Goal: Transaction & Acquisition: Purchase product/service

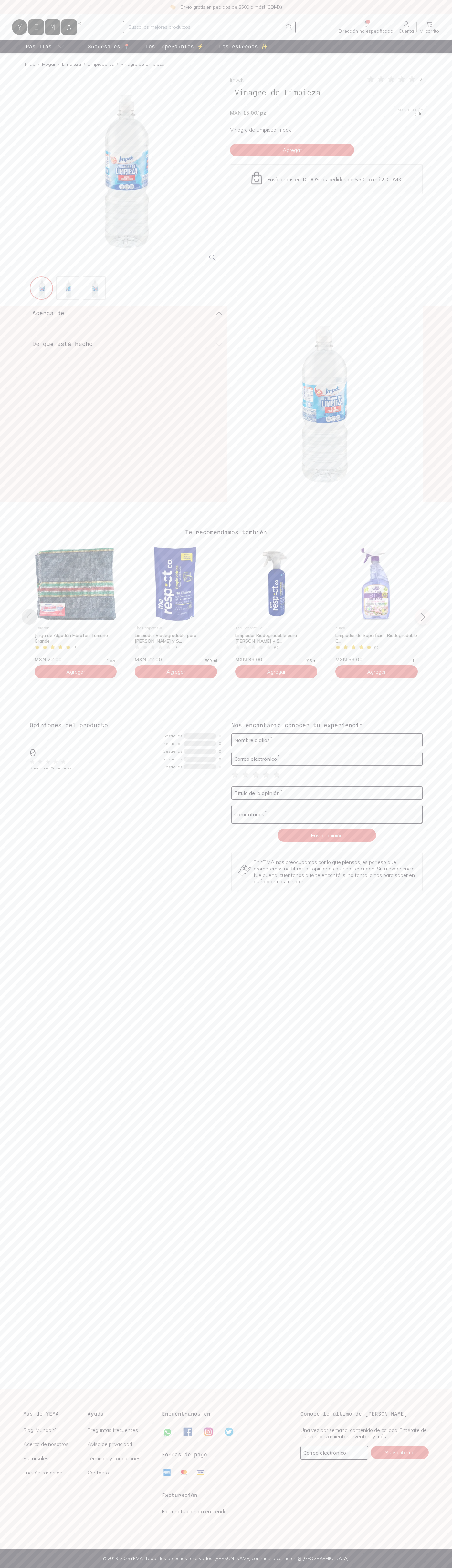
click at [292, 150] on span "Agregar" at bounding box center [292, 150] width 19 height 7
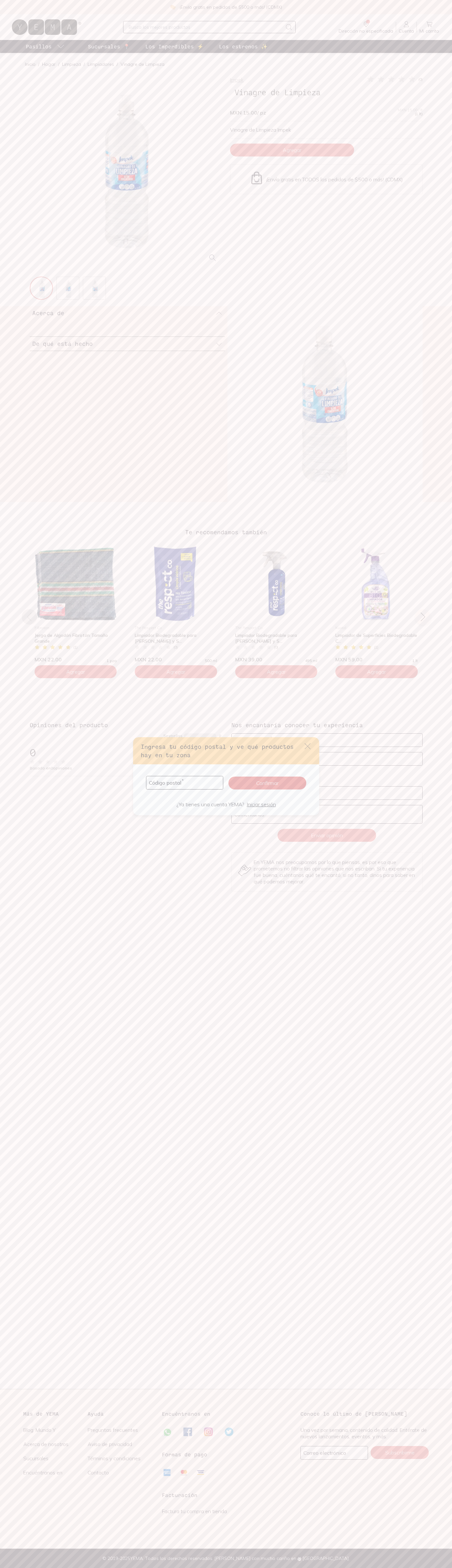
click at [308, 746] on icon "default" at bounding box center [308, 746] width 6 height 6
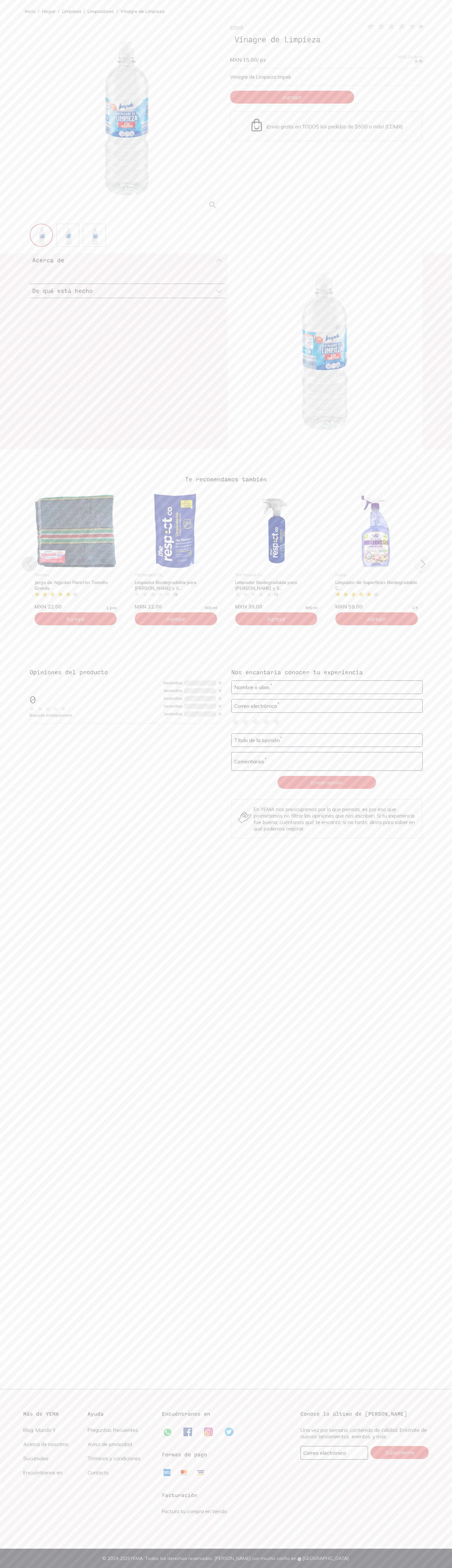
click at [256, 125] on img at bounding box center [256, 125] width 14 height 14
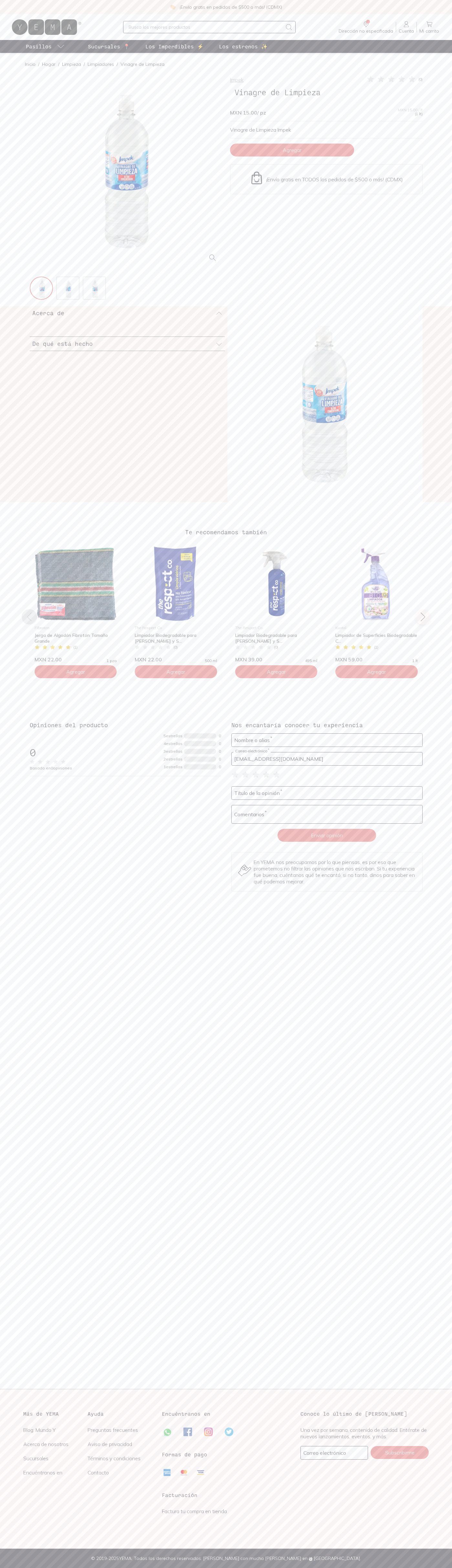
type input "johnsmith006@storebotmail.joonix.net"
click at [68, 29] on icon at bounding box center [44, 27] width 53 height 5
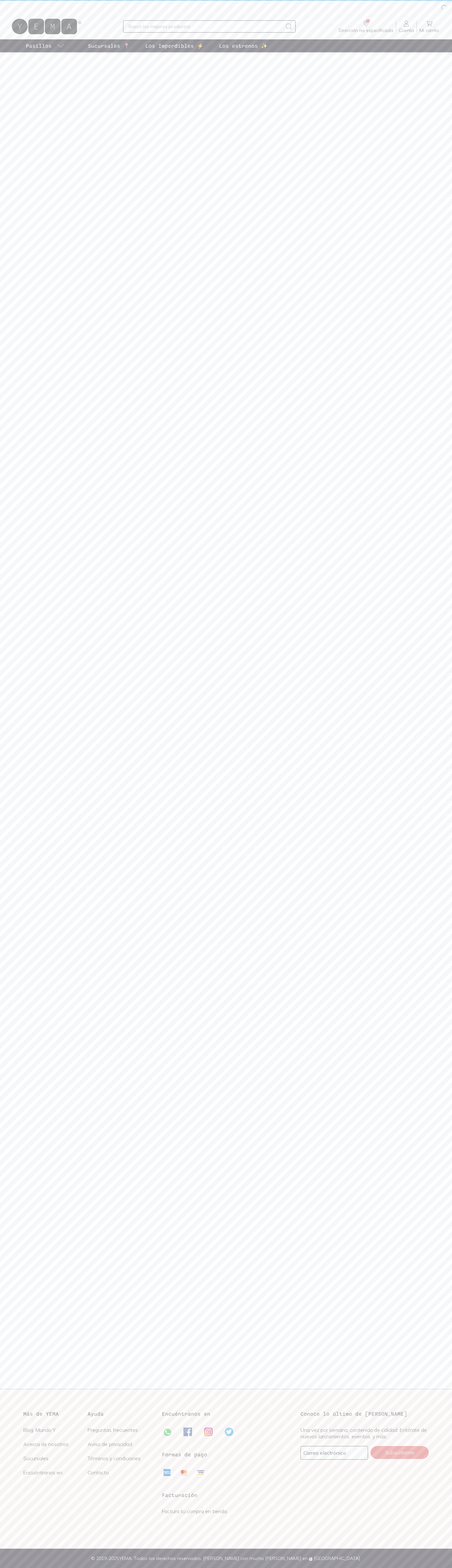
click at [432, 12] on div at bounding box center [226, 7] width 452 height 13
click at [345, 1567] on html "Dirección no especificada Sin CP Estás viendo todo nuestro catálogo, algunos pr…" at bounding box center [226, 784] width 452 height 1568
click at [19, 1102] on main at bounding box center [226, 721] width 452 height 1337
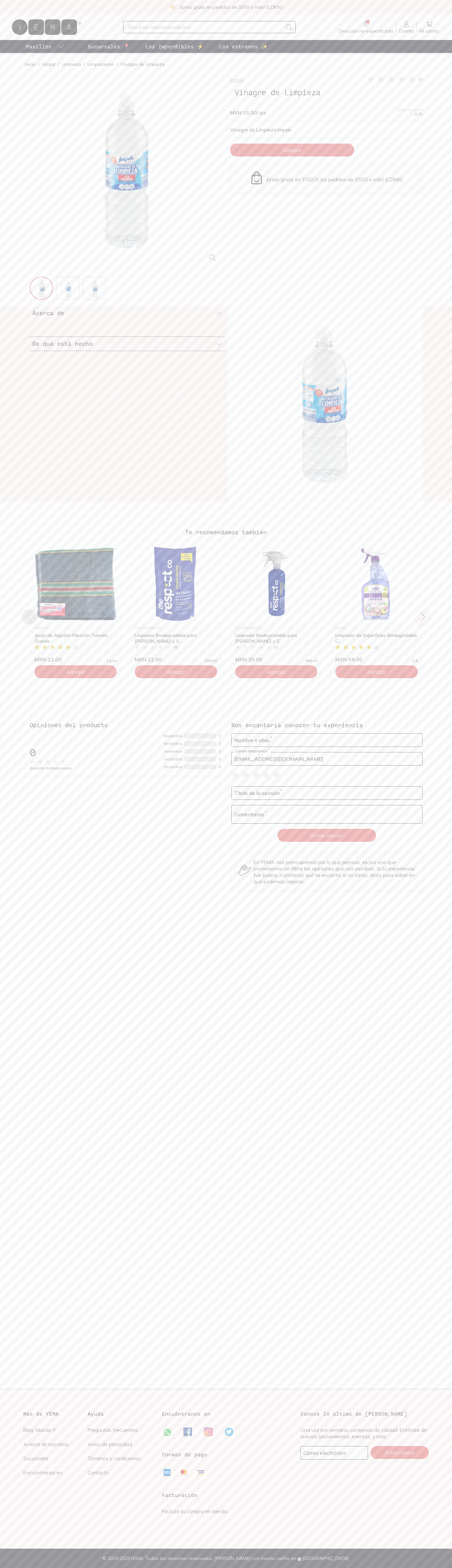
type input "[EMAIL_ADDRESS][DOMAIN_NAME]"
click at [256, 178] on img at bounding box center [256, 178] width 14 height 14
click at [162, 10] on div "¡Envío gratis en pedidos de $500 o más! (CDMX)" at bounding box center [226, 7] width 452 height 14
click at [423, 799] on div "Opiniones del producto 0 Basado en 0 opiniones 5 estrellas 0 4 estrellas 0 3 es…" at bounding box center [226, 806] width 413 height 170
click at [1, 1567] on html "¡Envío gratis en pedidos de $500 o más! (CDMX) Dirección no especificada Sin CP…" at bounding box center [226, 784] width 452 height 1568
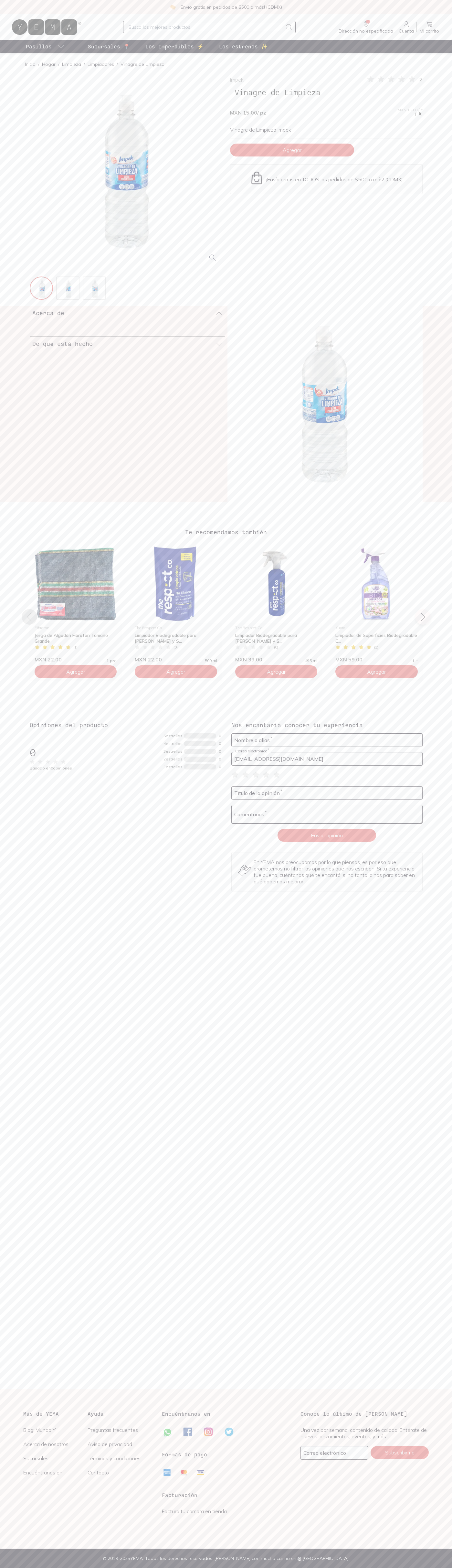
click at [4, 937] on main "Inicio / Hogar / Limpieza / Limpiadores / Vinagre de Limpieza Impek ( 0 ) Vinag…" at bounding box center [226, 721] width 452 height 1336
type input "[EMAIL_ADDRESS][DOMAIN_NAME]"
click at [412, 79] on icon at bounding box center [412, 79] width 7 height 6
